Goal: Transaction & Acquisition: Purchase product/service

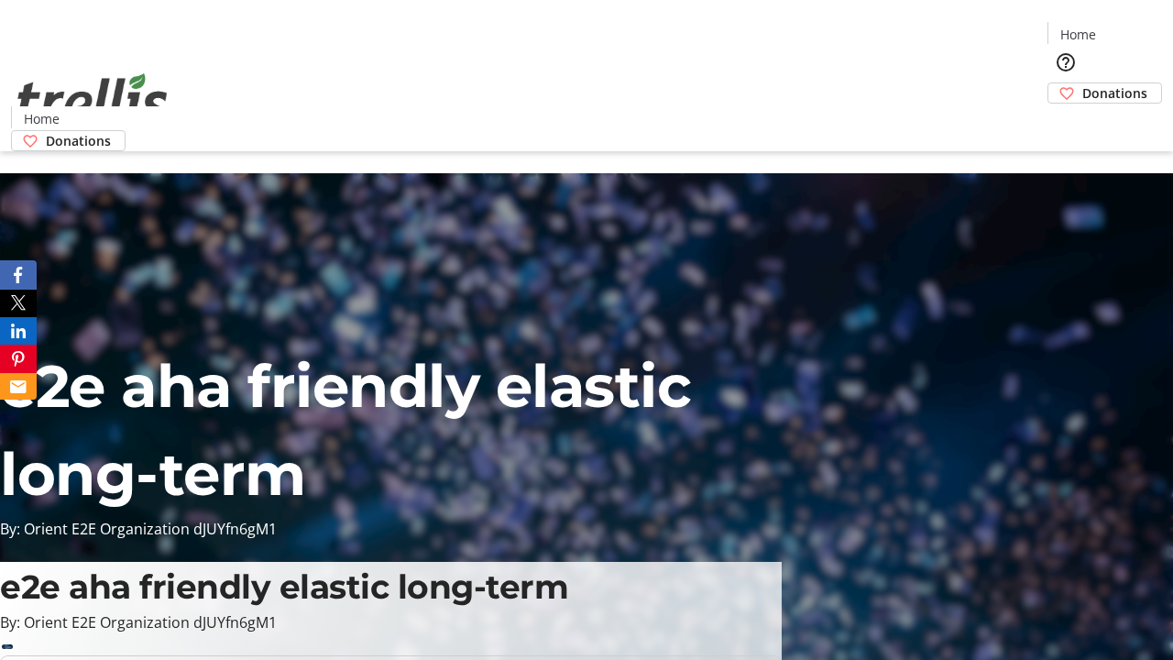
click at [1082, 83] on span "Donations" at bounding box center [1114, 92] width 65 height 19
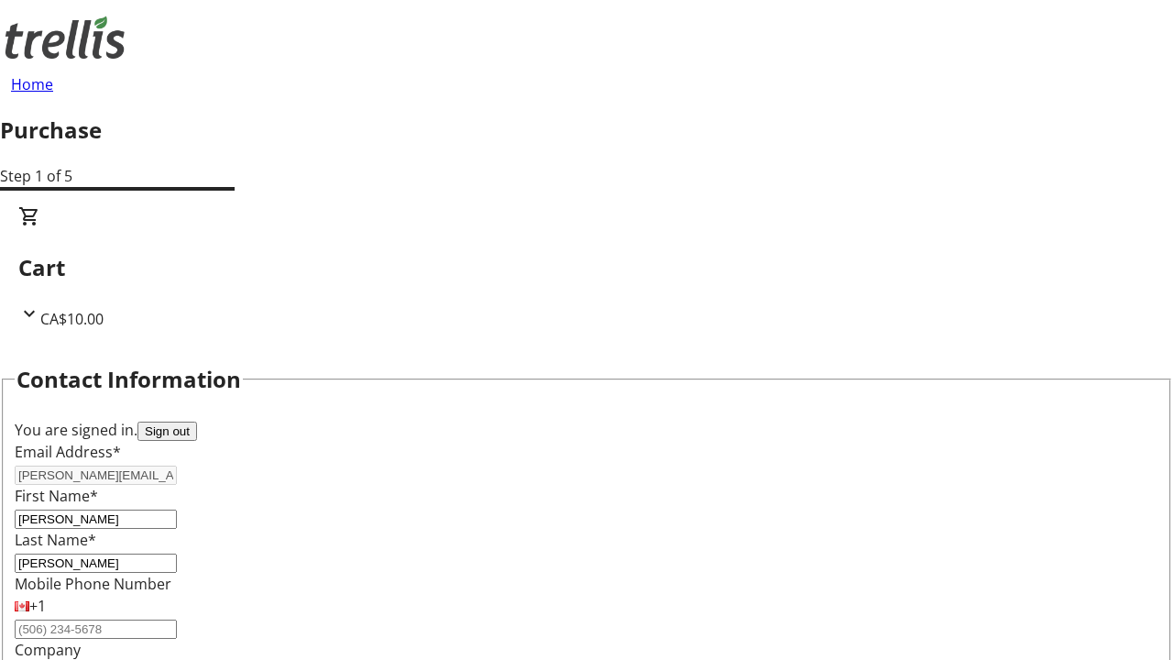
select select "CA"
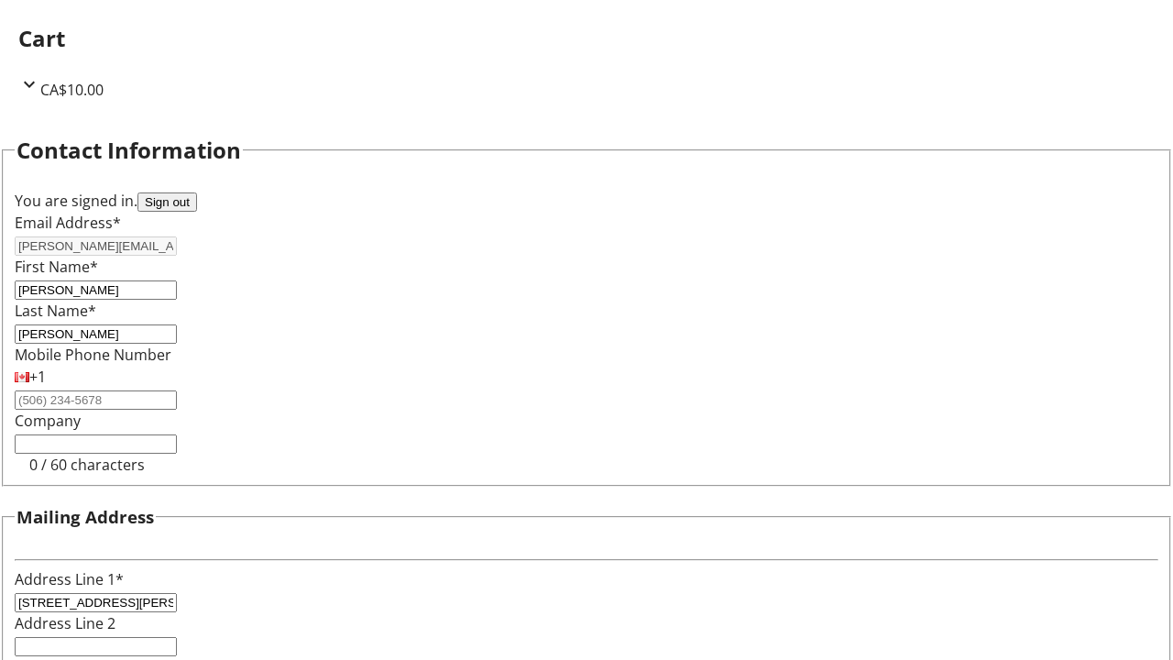
select select "BC"
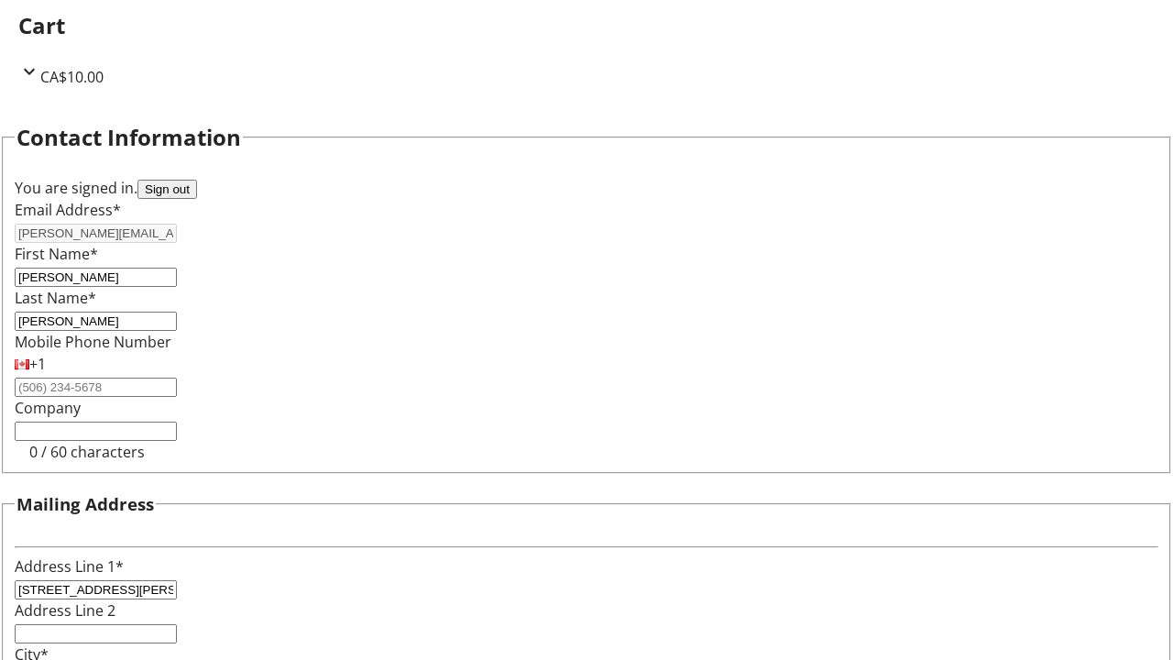
type input "Kelowna"
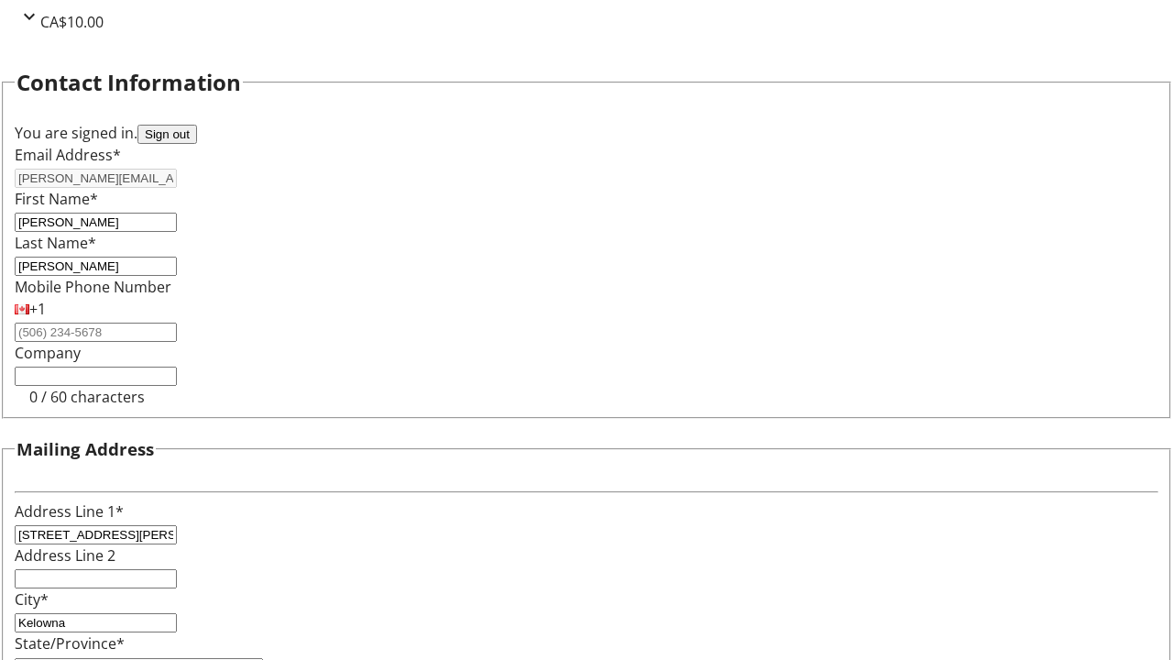
type input "V1Y 0C2"
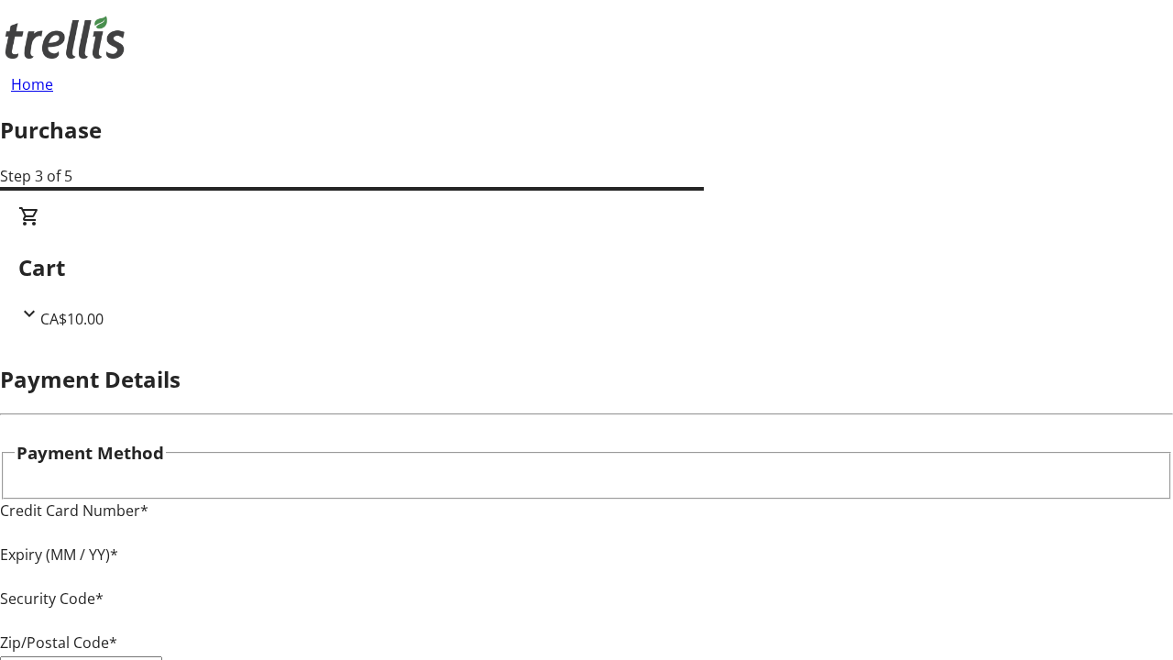
type input "V1Y 0C2"
